Goal: Transaction & Acquisition: Purchase product/service

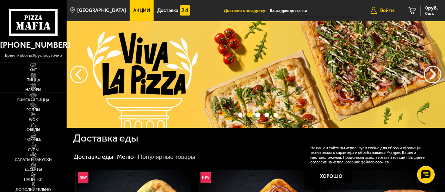
click at [388, 8] on span "Войти" at bounding box center [387, 10] width 14 height 5
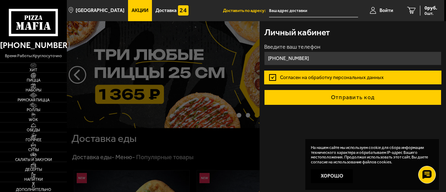
type input "[PHONE_NUMBER]"
click at [336, 97] on button "Отправить код" at bounding box center [352, 96] width 177 height 15
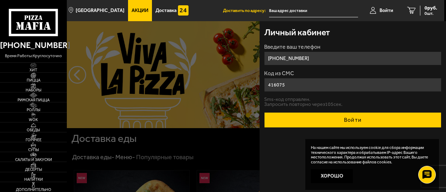
type input "416075"
click at [352, 121] on button "Войти" at bounding box center [352, 119] width 177 height 15
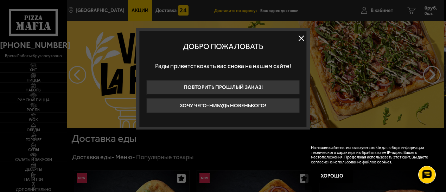
click at [301, 38] on button at bounding box center [301, 38] width 11 height 11
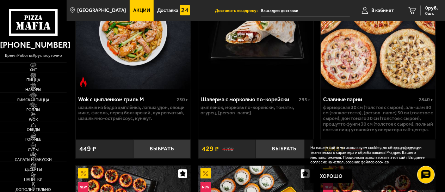
scroll to position [588, 0]
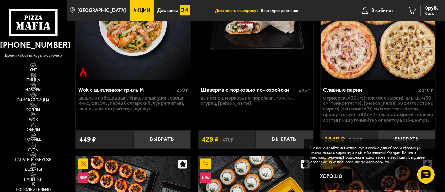
click at [375, 44] on img at bounding box center [377, 21] width 115 height 117
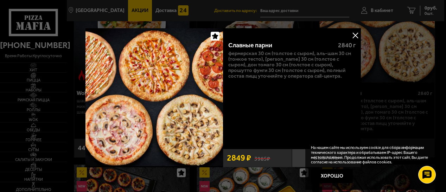
click at [356, 35] on button at bounding box center [355, 35] width 11 height 11
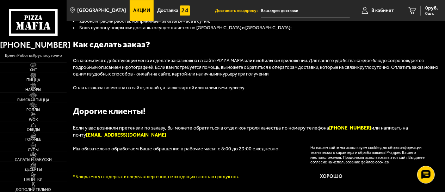
scroll to position [1092, 0]
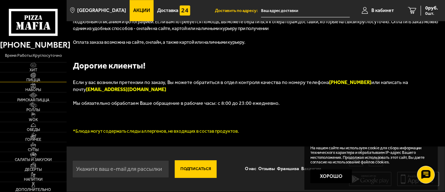
click at [35, 78] on span "Пицца" at bounding box center [33, 80] width 67 height 4
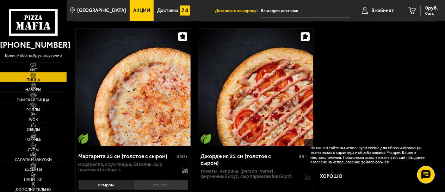
scroll to position [2455, 0]
